Goal: Transaction & Acquisition: Purchase product/service

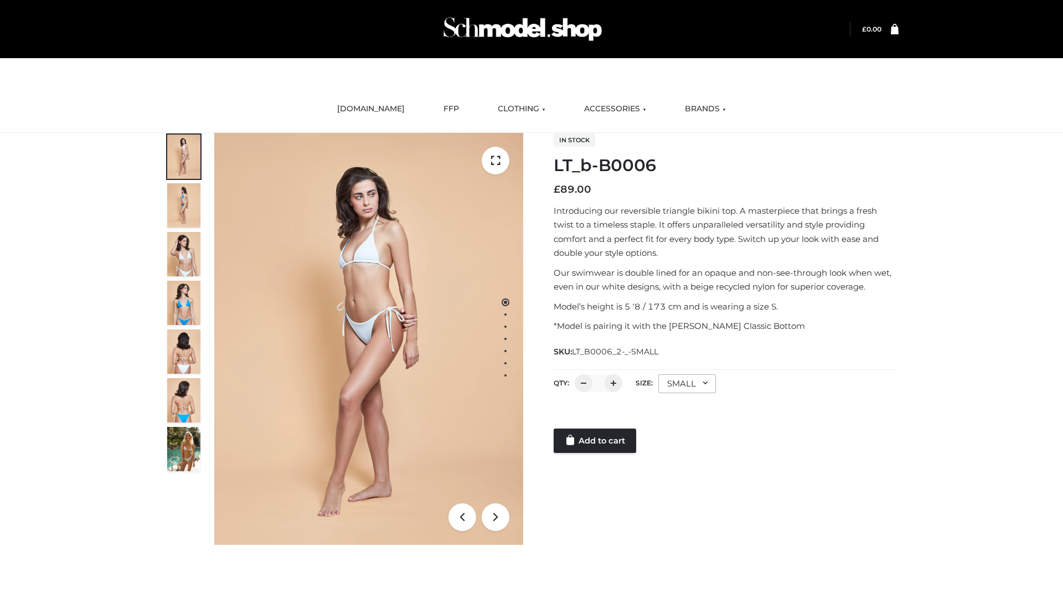
click at [595, 440] on link "Add to cart" at bounding box center [594, 440] width 82 height 24
